Goal: Task Accomplishment & Management: Use online tool/utility

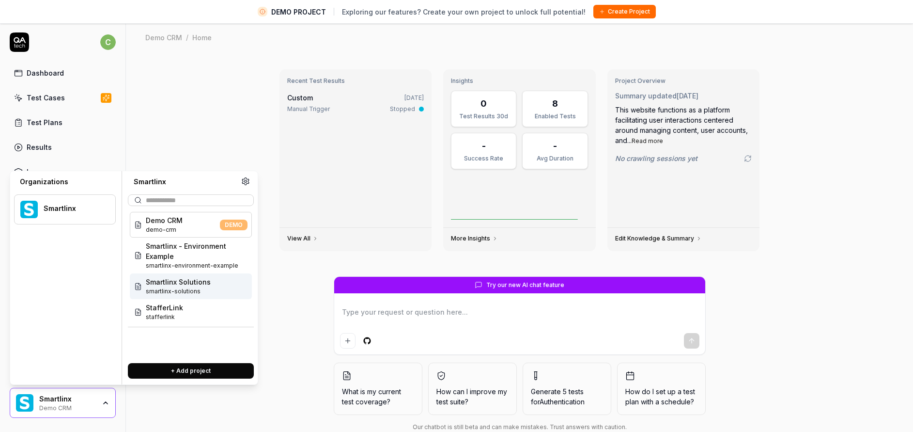
click at [178, 278] on span "Smartlinx Solutions" at bounding box center [178, 282] width 65 height 10
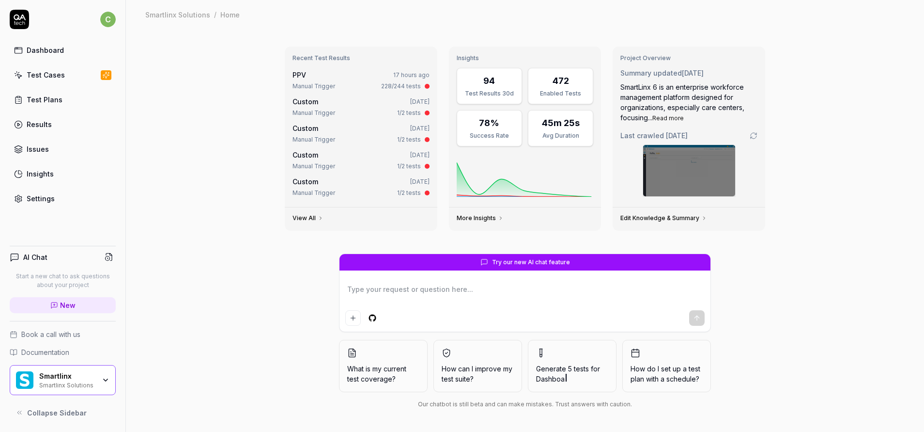
click at [70, 71] on link "Test Cases" at bounding box center [63, 74] width 106 height 19
click at [60, 195] on link "Settings" at bounding box center [63, 198] width 106 height 19
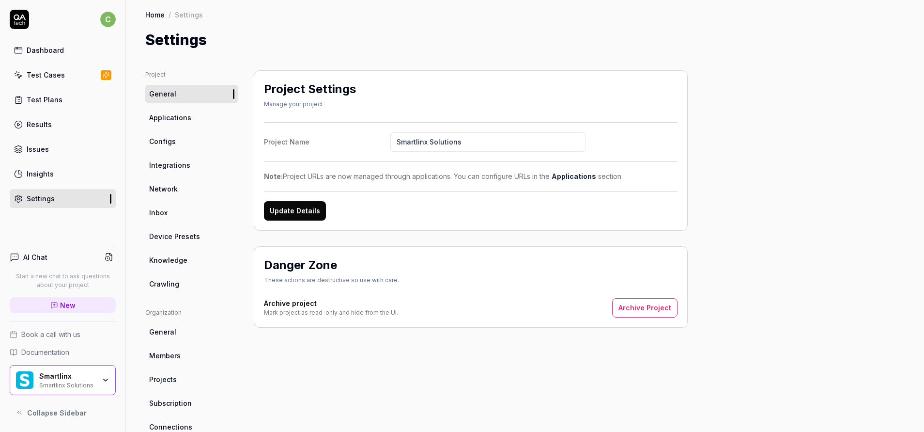
click at [177, 141] on link "Configs" at bounding box center [191, 141] width 93 height 18
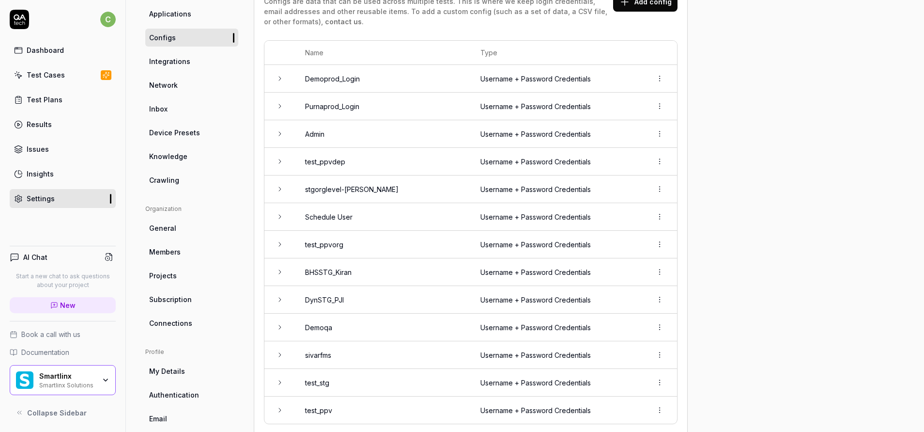
scroll to position [270, 0]
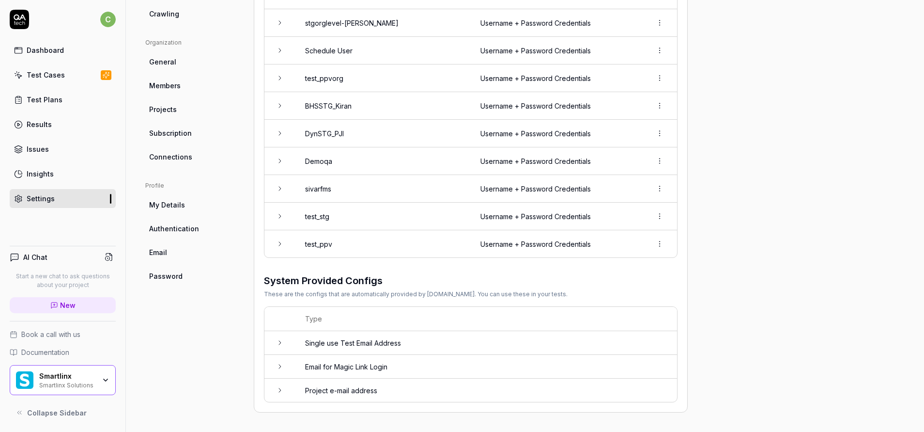
click at [280, 395] on td at bounding box center [279, 389] width 31 height 23
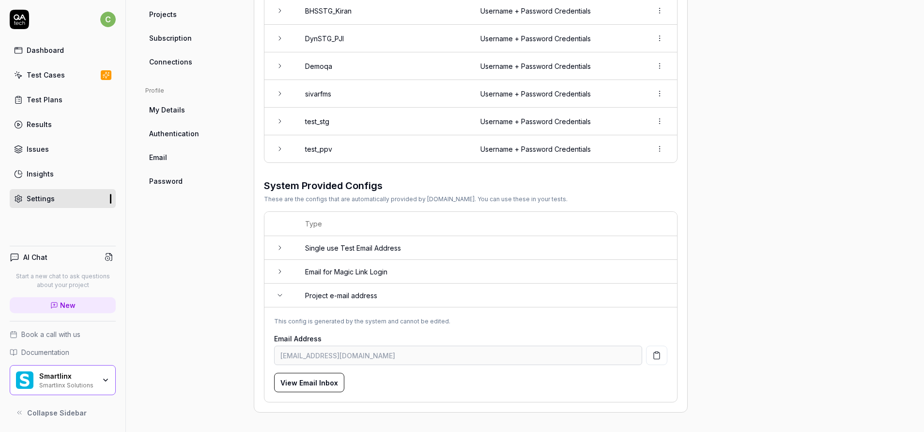
click at [177, 56] on link "Connections" at bounding box center [191, 62] width 93 height 18
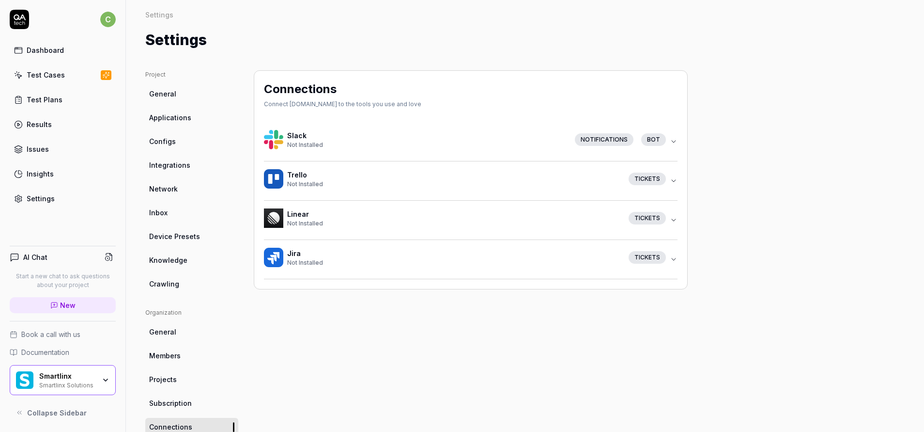
drag, startPoint x: 177, startPoint y: 56, endPoint x: 846, endPoint y: 250, distance: 696.6
click at [846, 250] on div "Project General Applications Configs Integrations Network Inbox Device Presets …" at bounding box center [525, 312] width 760 height 484
click at [176, 97] on link "General" at bounding box center [191, 94] width 93 height 18
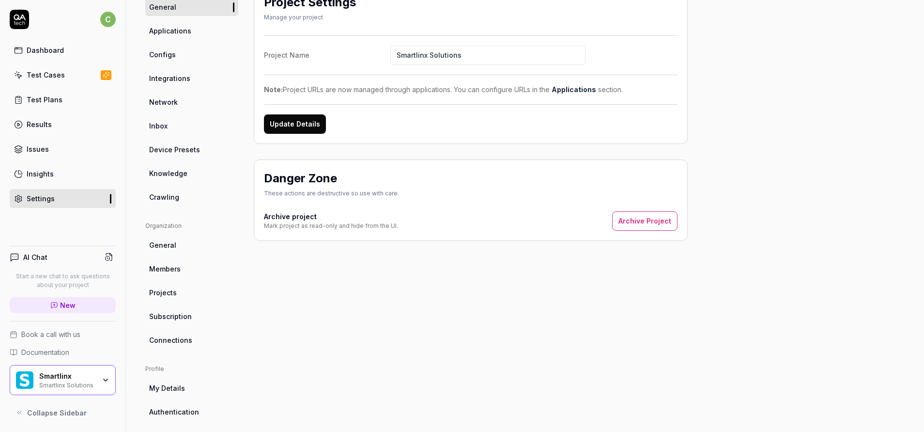
scroll to position [142, 0]
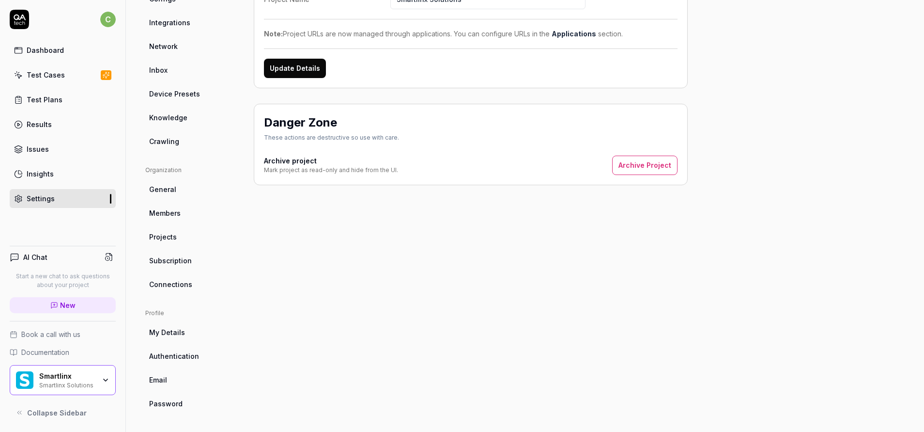
click at [101, 378] on div "Smartlinx Smartlinx Solutions" at bounding box center [70, 380] width 62 height 16
click at [489, 340] on div "Project Settings Manage your project Project Name Smartlinx Solutions Note: Pro…" at bounding box center [471, 170] width 434 height 484
click at [181, 336] on span "My Details" at bounding box center [167, 332] width 36 height 10
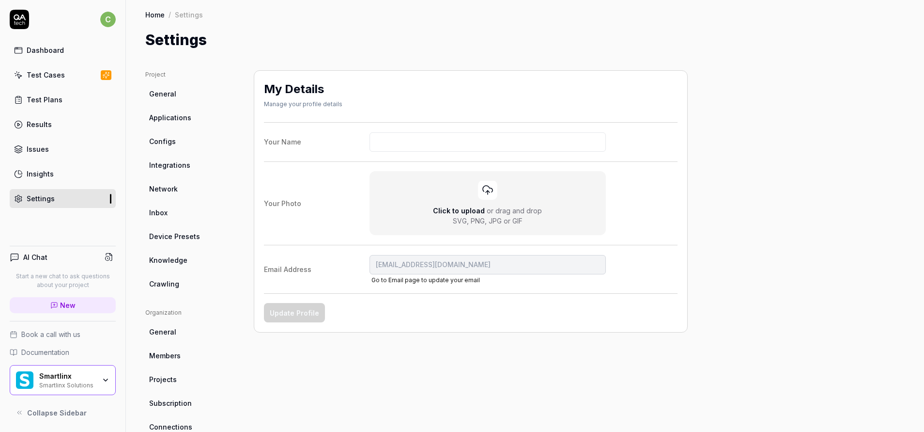
click at [40, 66] on link "Test Cases" at bounding box center [63, 74] width 106 height 19
click at [59, 51] on div "Dashboard" at bounding box center [45, 50] width 37 height 10
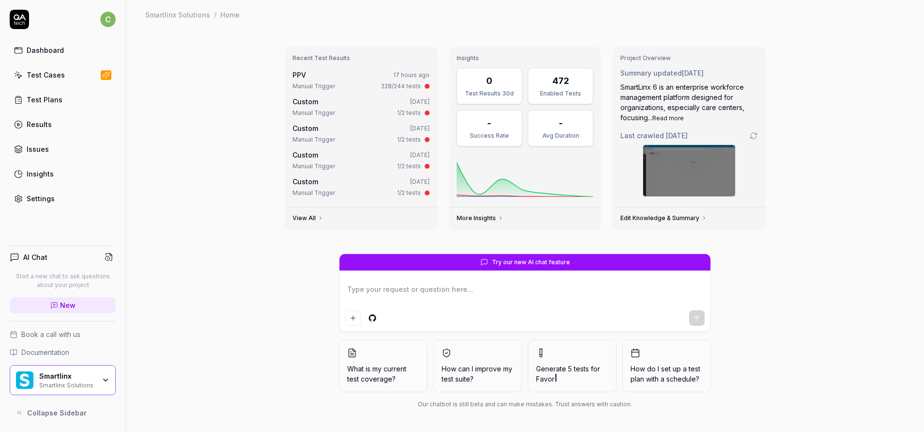
click at [45, 53] on div "Dashboard" at bounding box center [45, 50] width 37 height 10
click at [45, 80] on link "Test Cases" at bounding box center [63, 74] width 106 height 19
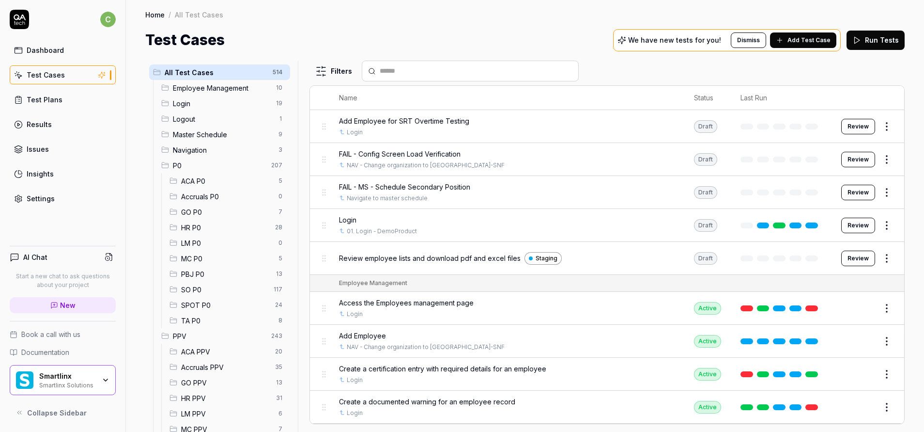
click at [879, 262] on html "c Dashboard Test Cases Test Plans Results Issues Insights Settings AI Chat Star…" at bounding box center [462, 216] width 924 height 432
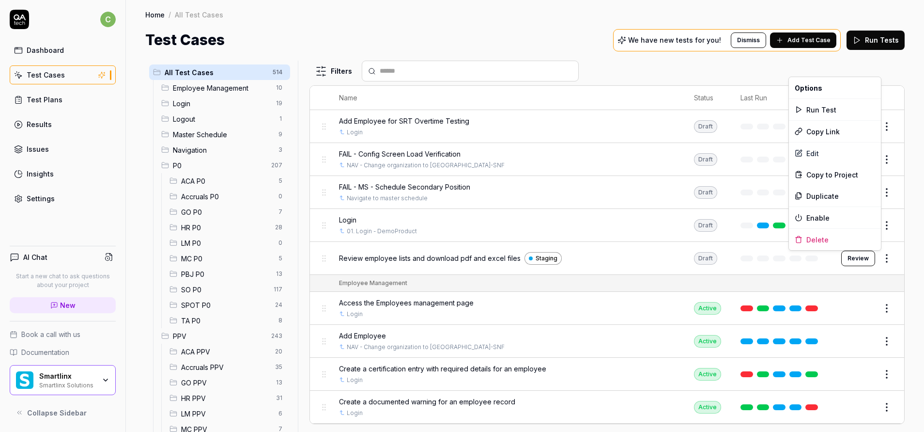
click at [854, 263] on html "c Dashboard Test Cases Test Plans Results Issues Insights Settings AI Chat Star…" at bounding box center [462, 216] width 924 height 432
click at [580, 41] on div "Test Cases We have new tests for you! Dismiss Add Test Case Run Tests" at bounding box center [525, 40] width 760 height 22
click at [196, 379] on span "GO PPV" at bounding box center [225, 382] width 89 height 10
click at [197, 379] on span "GO PPV" at bounding box center [225, 382] width 89 height 10
click at [190, 285] on span "SO P0" at bounding box center [224, 289] width 87 height 10
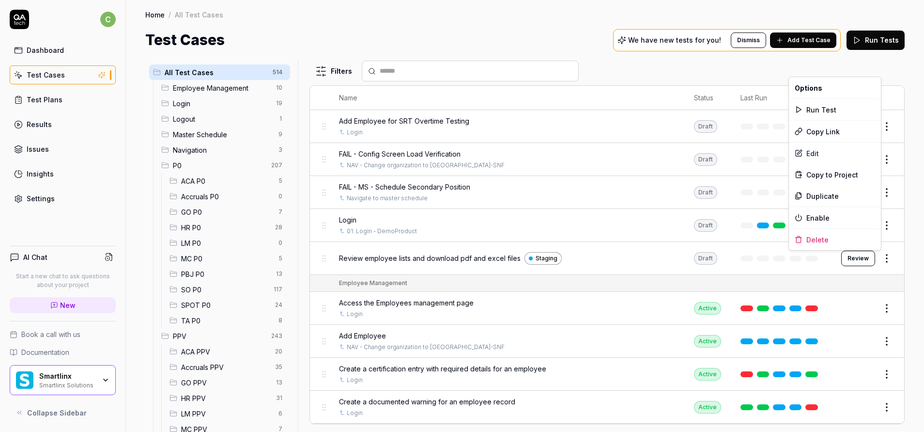
click at [190, 285] on span "SO P0" at bounding box center [224, 289] width 87 height 10
click at [212, 287] on span "SO P0" at bounding box center [224, 289] width 87 height 10
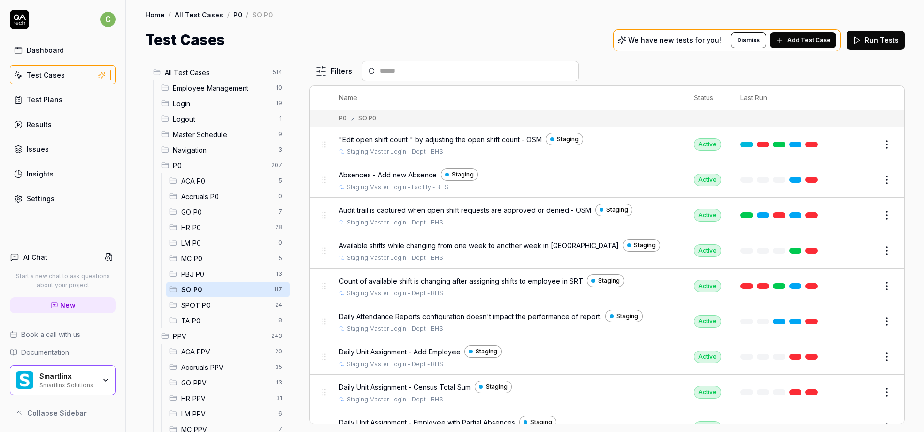
click at [205, 388] on div "GO PPV 13" at bounding box center [228, 382] width 124 height 16
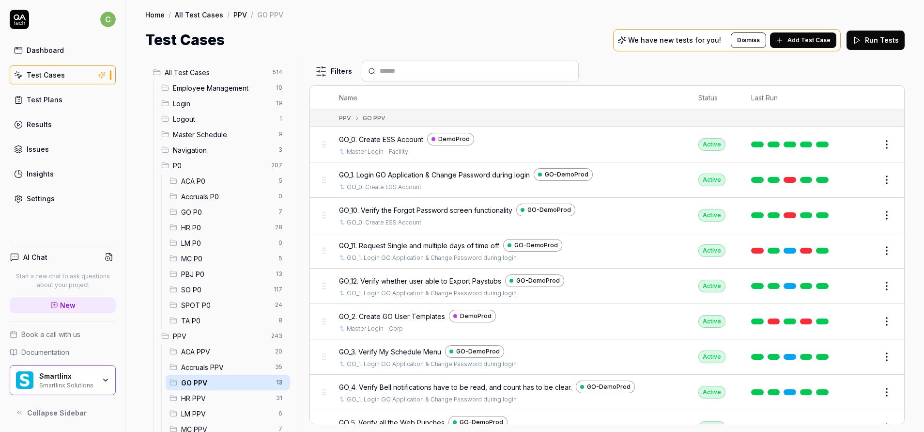
drag, startPoint x: 852, startPoint y: 147, endPoint x: 850, endPoint y: 169, distance: 22.4
click at [853, 147] on button "Edit" at bounding box center [863, 145] width 23 height 16
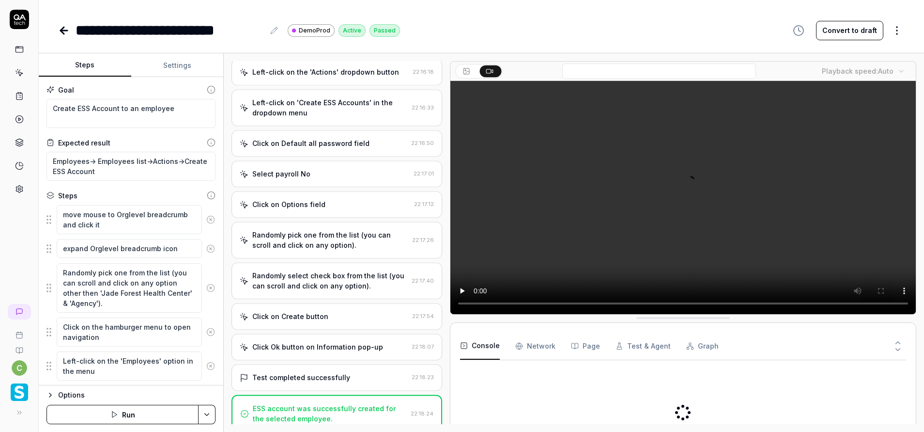
click at [898, 26] on html "**********" at bounding box center [462, 216] width 924 height 432
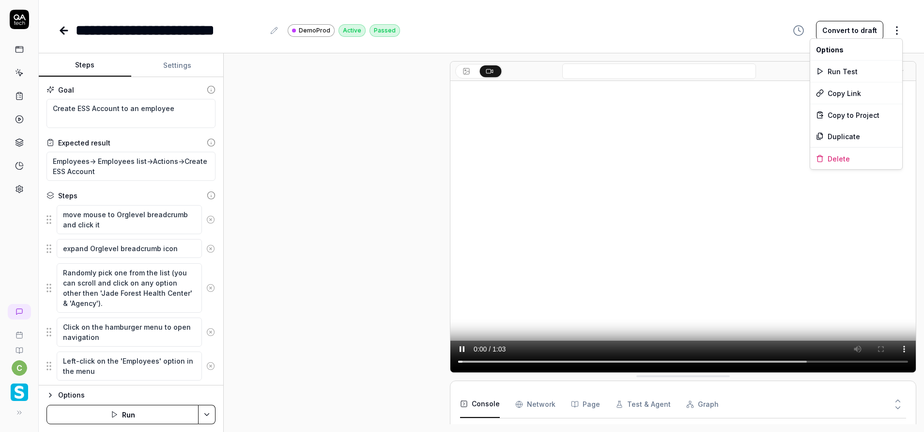
scroll to position [419, 0]
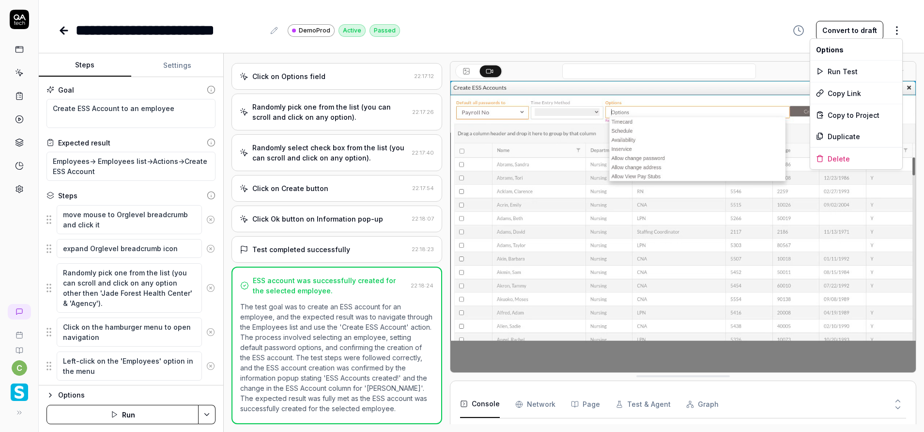
click at [721, 34] on html "**********" at bounding box center [462, 216] width 924 height 432
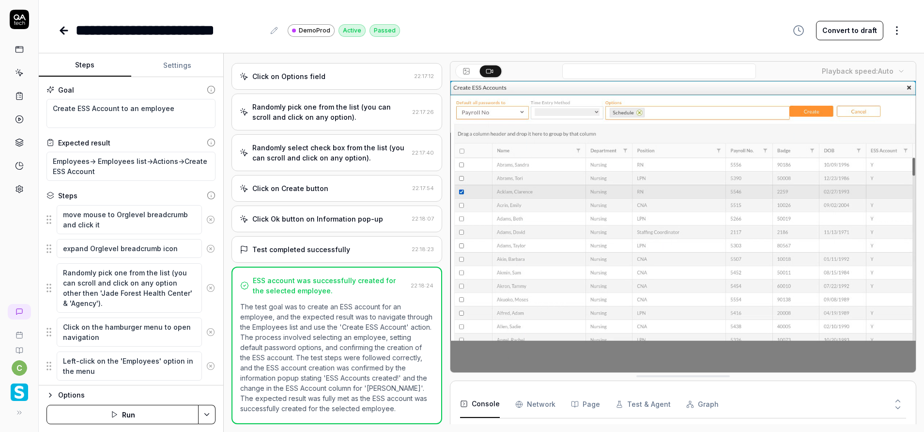
click at [656, 162] on video at bounding box center [682, 226] width 465 height 291
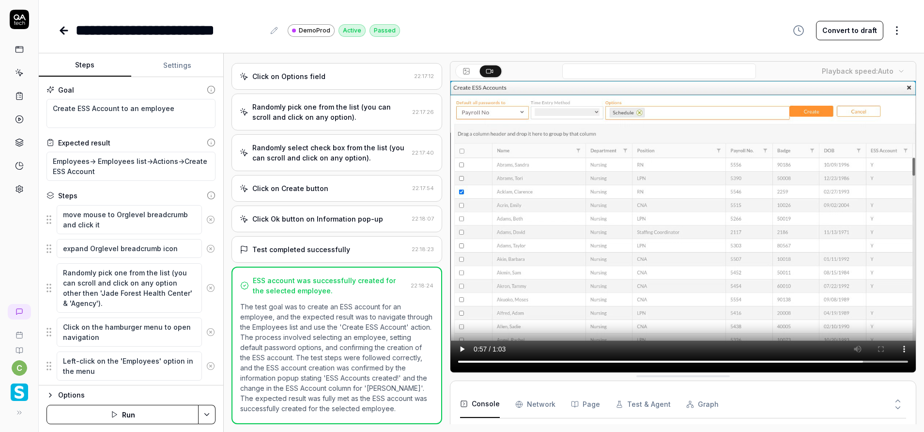
scroll to position [36, 0]
type textarea "*"
